Goal: Information Seeking & Learning: Learn about a topic

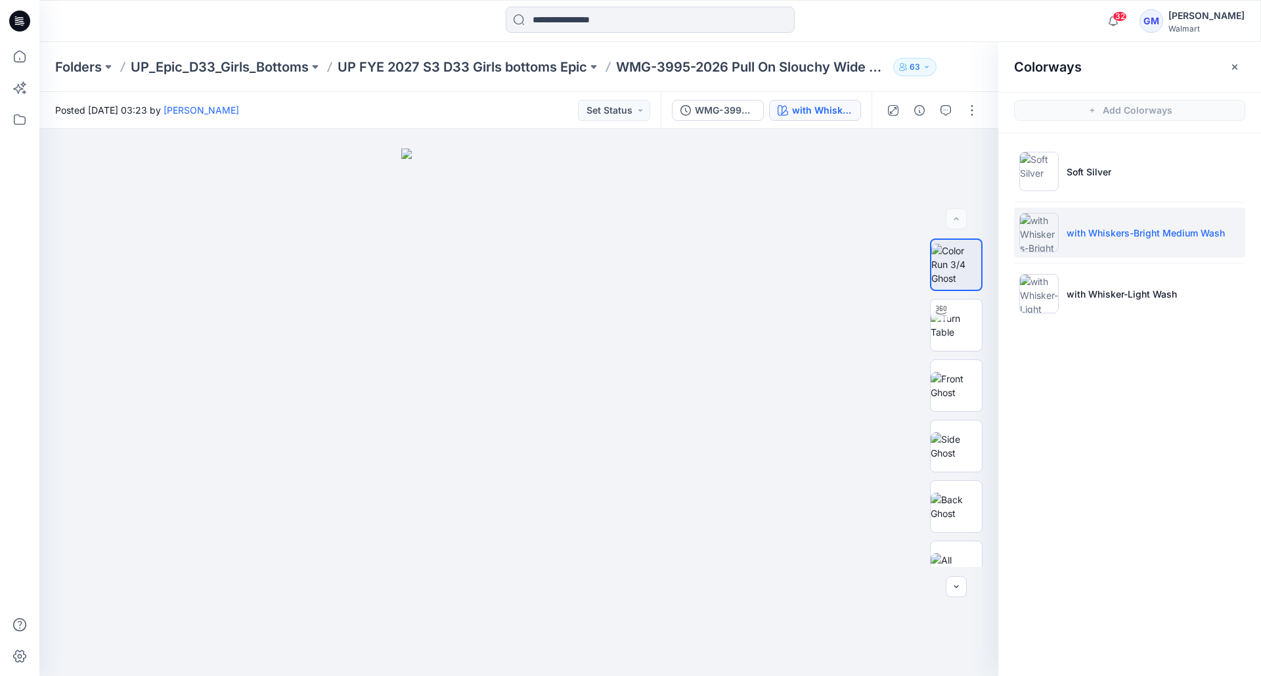
click at [908, 36] on div "32 Notifications Your style HQ025641_GV_ MR [PERSON_NAME] Leg [PERSON_NAME] is …" at bounding box center [649, 21] width 1221 height 42
click at [1230, 64] on icon "button" at bounding box center [1234, 67] width 11 height 11
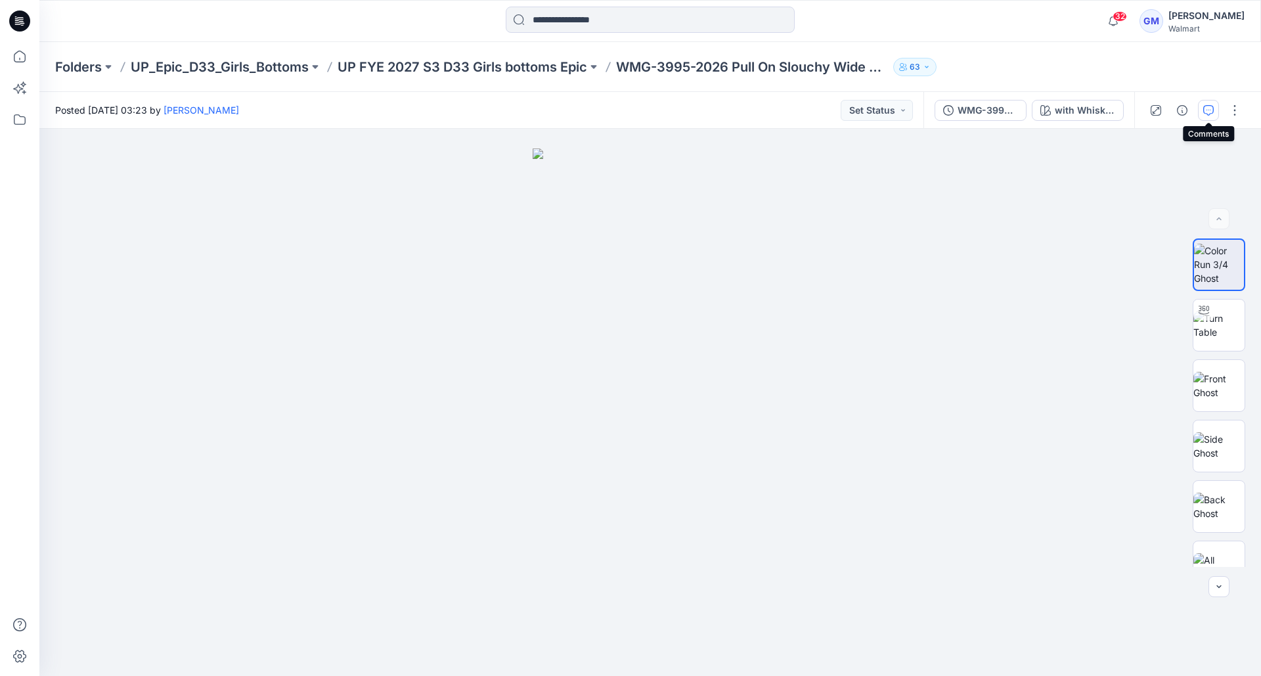
click at [1208, 112] on icon "button" at bounding box center [1208, 110] width 11 height 11
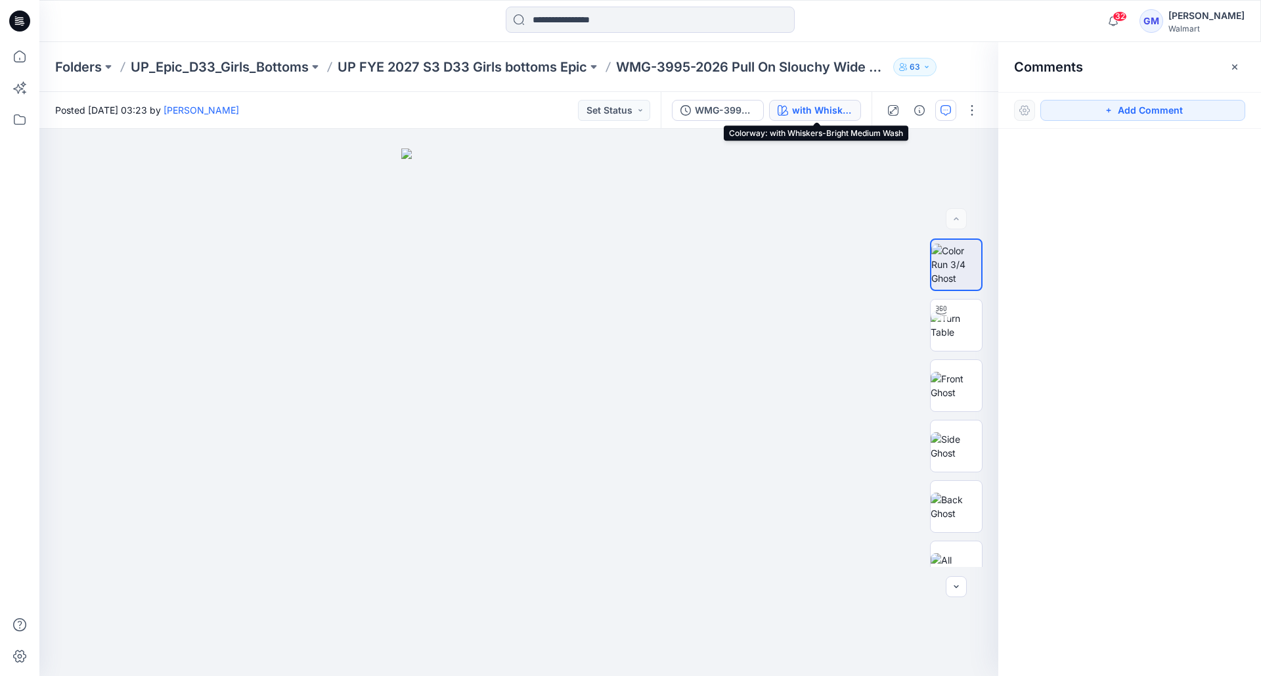
click at [816, 106] on div "with Whiskers-Bright Medium Wash" at bounding box center [822, 110] width 60 height 14
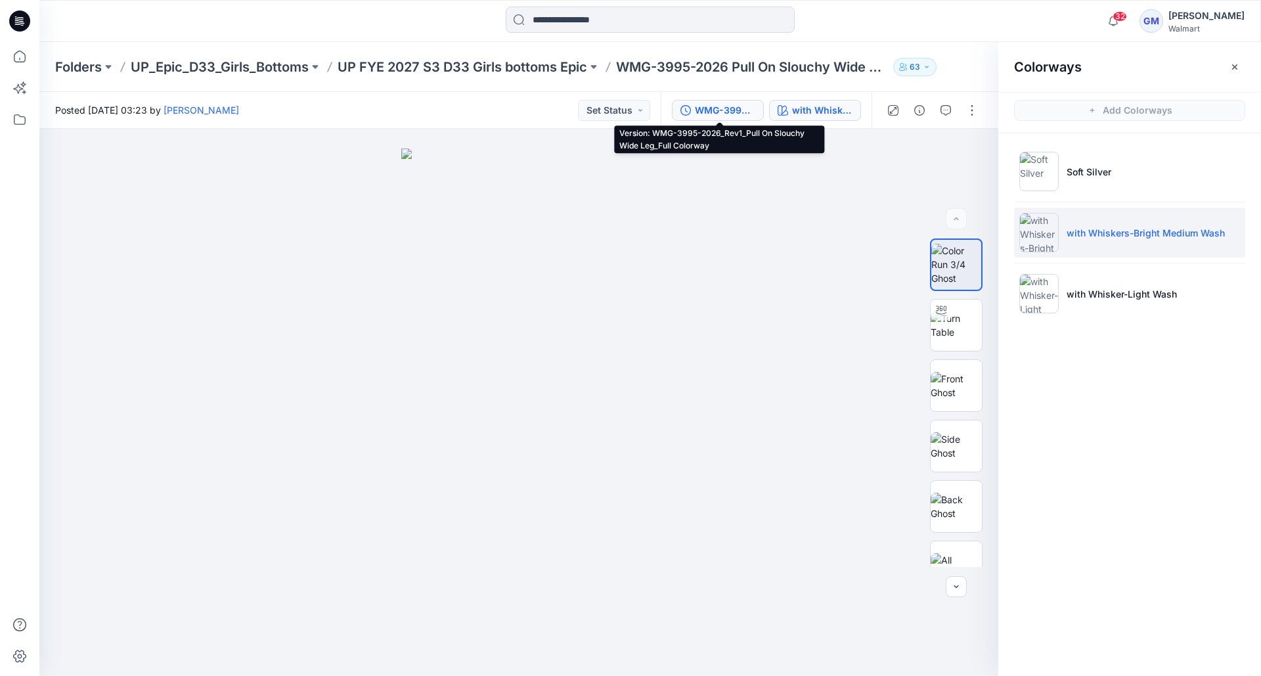
click at [721, 112] on div "WMG-3995-2026_Rev1_Pull On Slouchy Wide Leg_Full Colorway" at bounding box center [725, 110] width 60 height 14
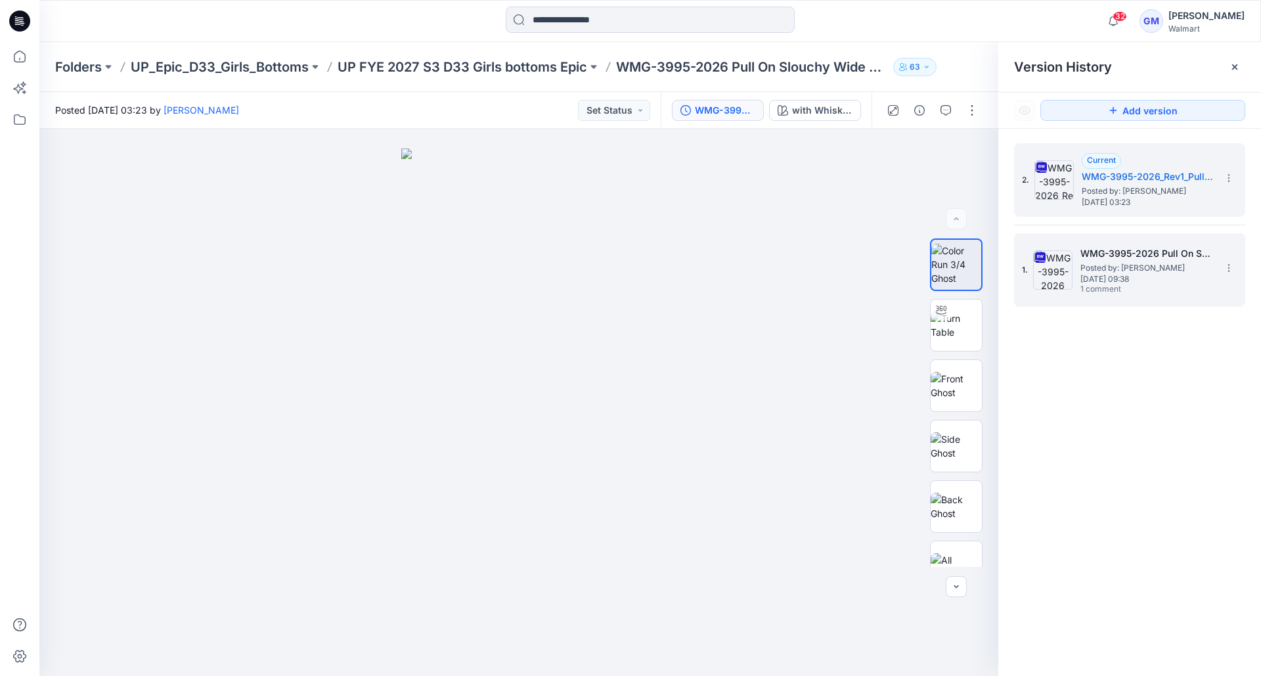
click at [1145, 275] on span "[DATE] 09:38" at bounding box center [1145, 279] width 131 height 9
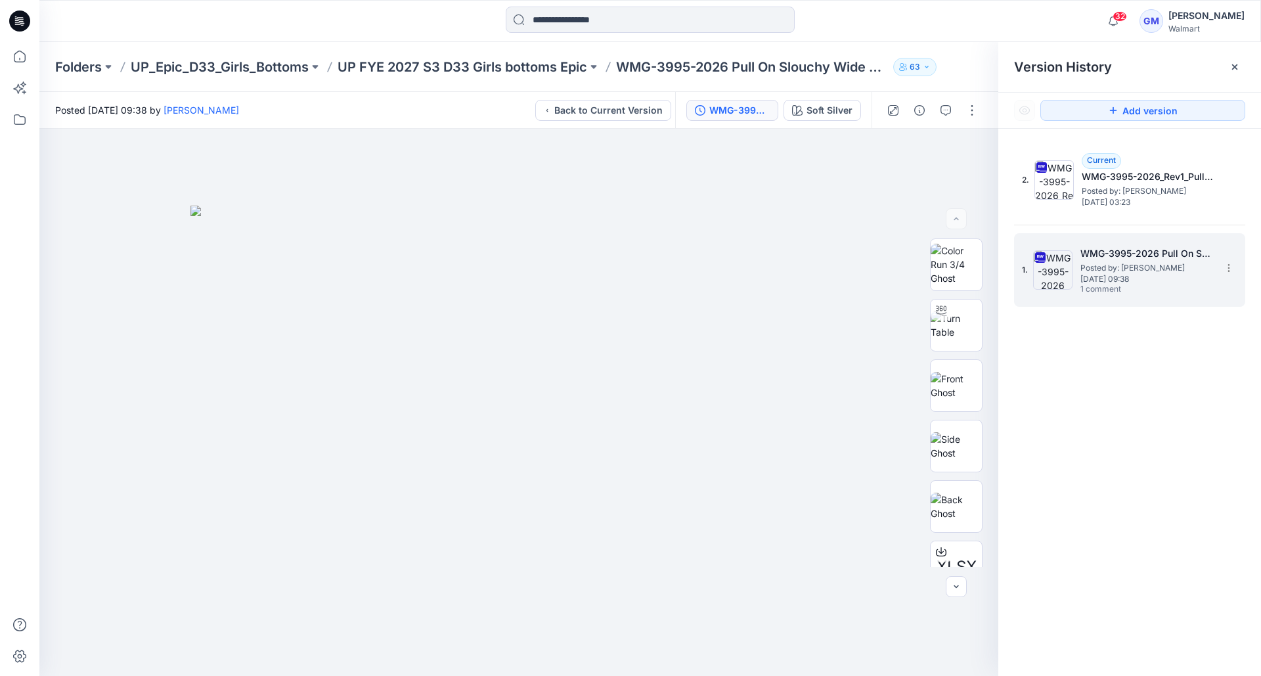
click at [1149, 248] on h5 "WMG-3995-2026 Pull On Slouchy Wide Leg_Full Colorway" at bounding box center [1145, 254] width 131 height 16
click at [948, 113] on icon "button" at bounding box center [945, 110] width 11 height 11
